Goal: Browse casually

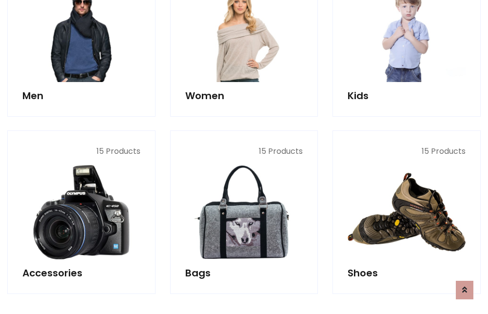
scroll to position [326, 0]
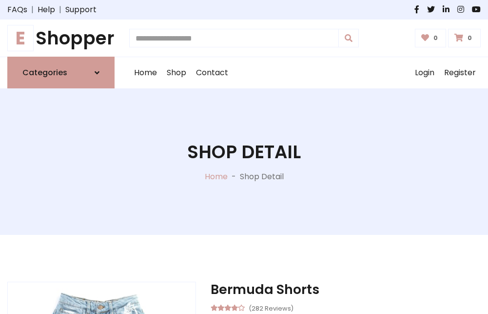
click at [61, 38] on h1 "E Shopper" at bounding box center [60, 37] width 107 height 21
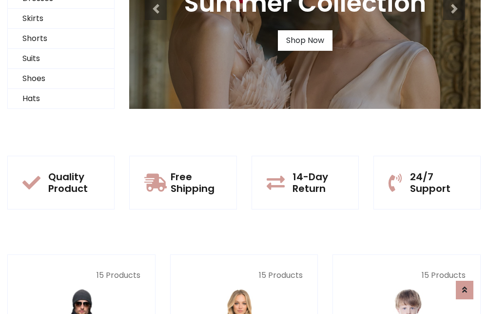
scroll to position [94, 0]
